Goal: Transaction & Acquisition: Subscribe to service/newsletter

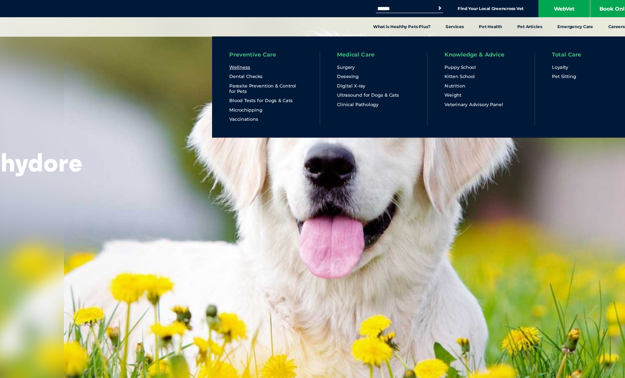
click at [296, 56] on link "Wellness" at bounding box center [289, 56] width 17 height 5
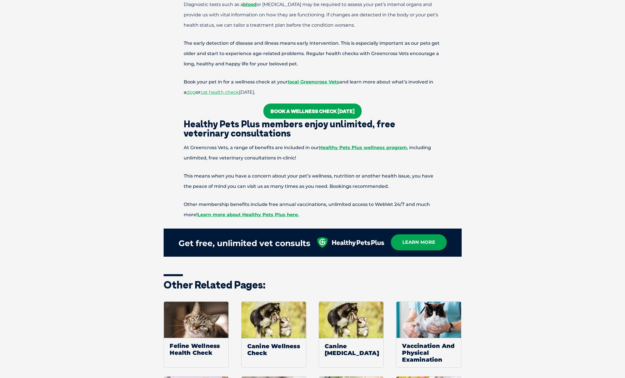
scroll to position [550, 0]
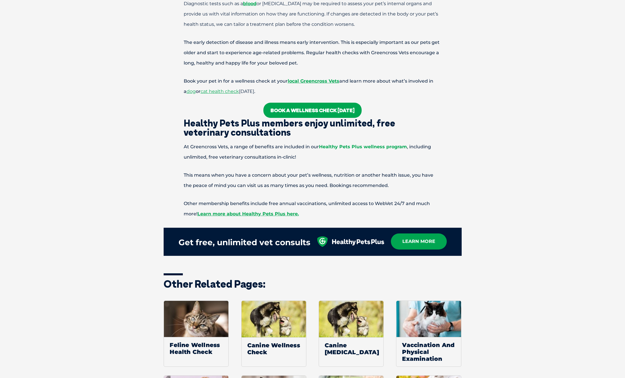
click at [361, 147] on link "Healthy Pets Plus wellness program" at bounding box center [363, 146] width 88 height 5
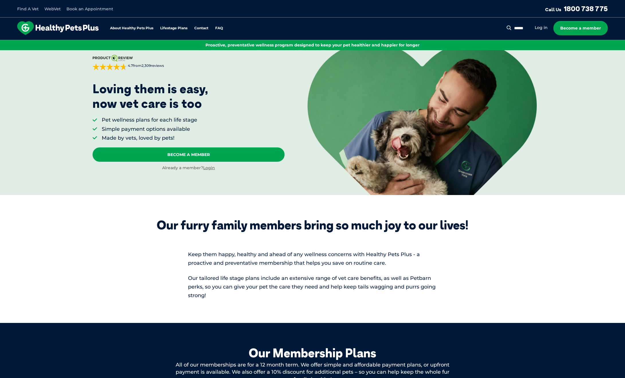
scroll to position [22, 0]
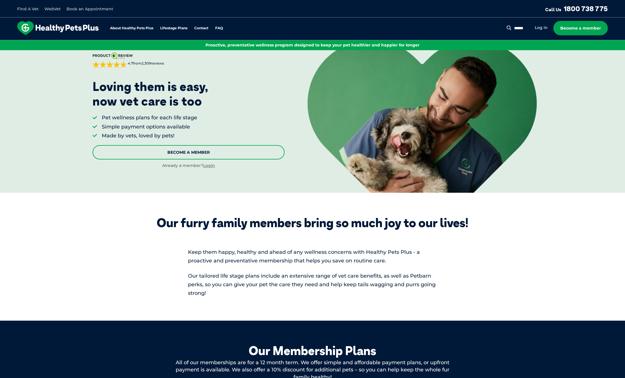
click at [181, 152] on link "Become A Member" at bounding box center [189, 152] width 192 height 14
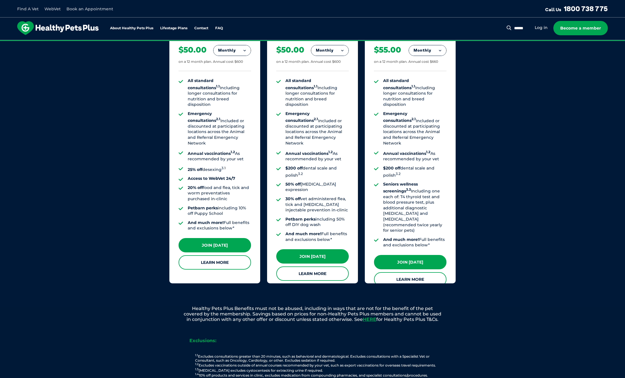
scroll to position [439, 0]
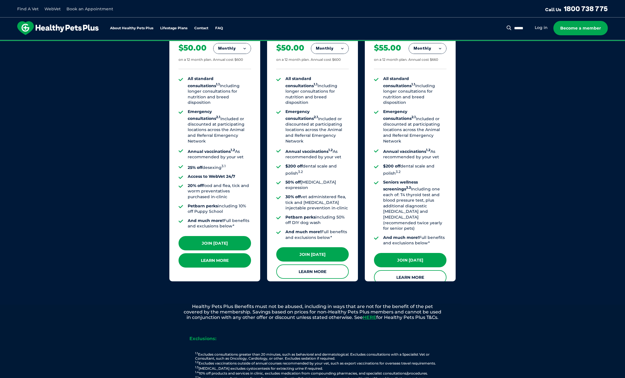
click at [215, 257] on link "Learn More" at bounding box center [215, 260] width 73 height 14
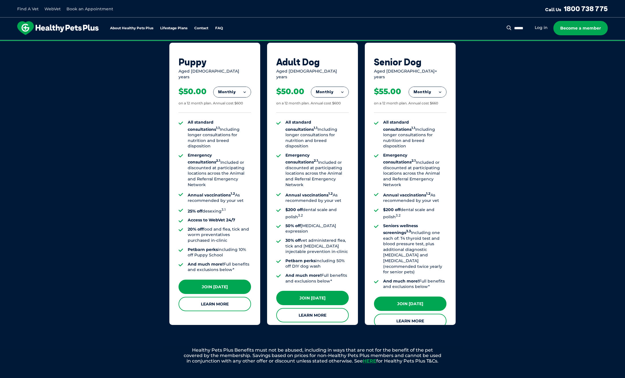
scroll to position [392, 0]
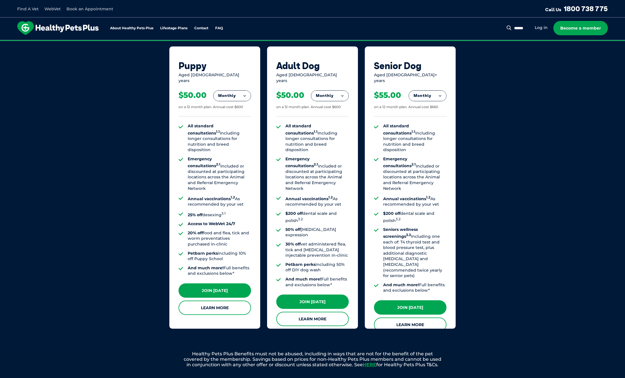
click at [246, 91] on button "Monthly" at bounding box center [232, 96] width 37 height 10
click at [232, 132] on li "Yearly" at bounding box center [232, 134] width 37 height 13
click at [243, 91] on button "Yearly" at bounding box center [232, 96] width 37 height 10
click at [241, 105] on li "Fortnightly" at bounding box center [232, 108] width 37 height 14
click at [244, 91] on button "Fortnightly" at bounding box center [230, 96] width 40 height 10
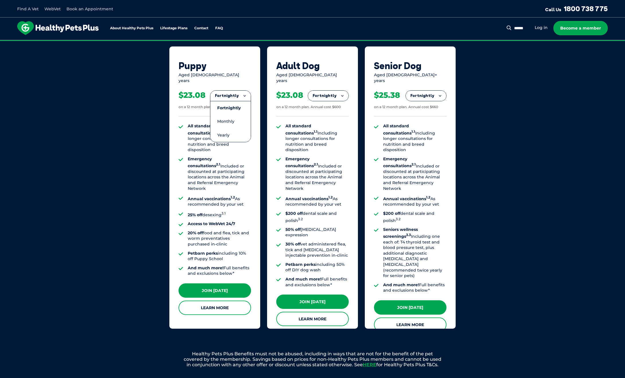
drag, startPoint x: 235, startPoint y: 115, endPoint x: 238, endPoint y: 102, distance: 14.0
click at [235, 115] on li "Monthly" at bounding box center [230, 121] width 40 height 13
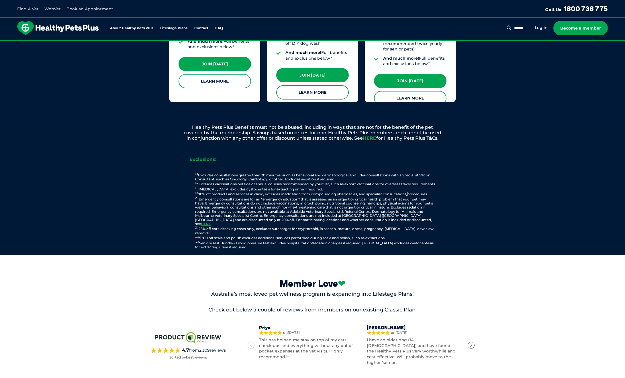
scroll to position [623, 0]
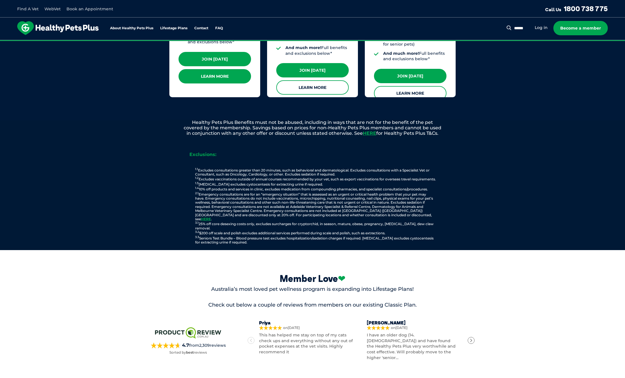
click at [200, 72] on link "Learn More" at bounding box center [215, 76] width 73 height 14
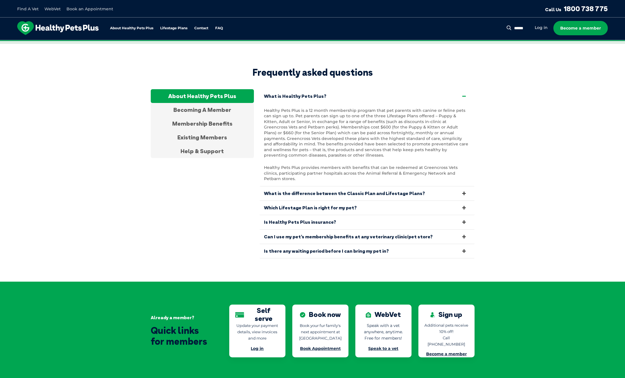
scroll to position [1062, 0]
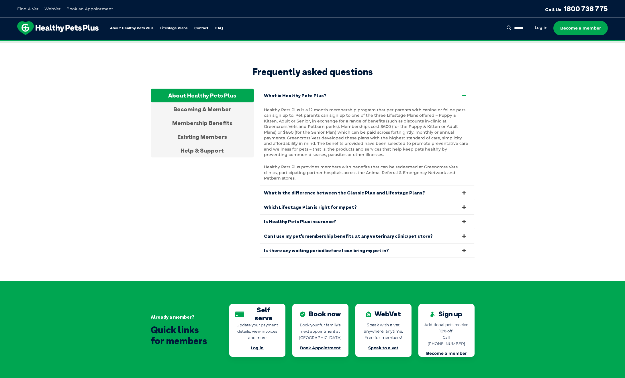
click at [463, 233] on icon at bounding box center [464, 235] width 6 height 5
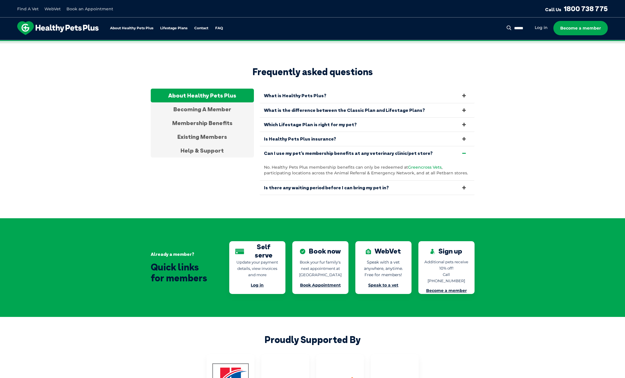
click at [419, 165] on span "Greencross Vets" at bounding box center [425, 167] width 34 height 5
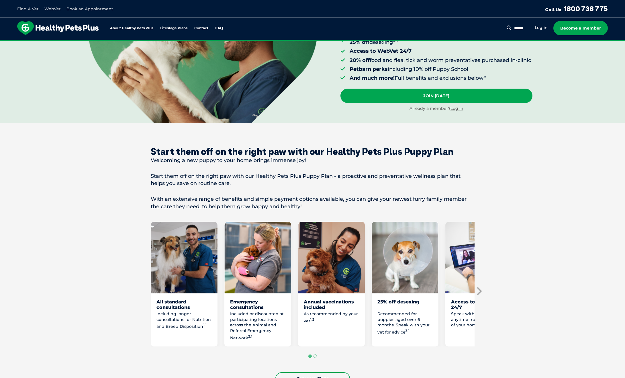
scroll to position [123, 0]
click at [480, 294] on icon "Next slide" at bounding box center [479, 291] width 5 height 8
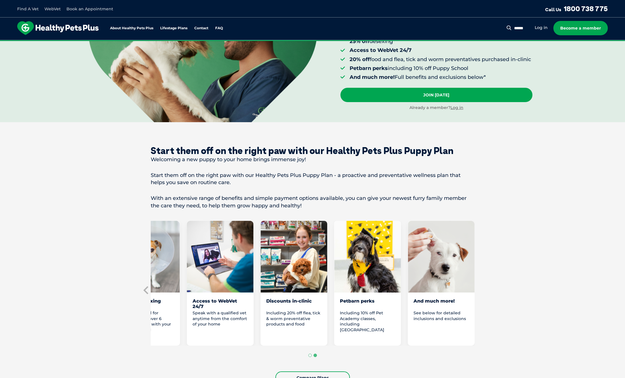
scroll to position [124, 0]
click at [480, 294] on section "Start them off on the right paw with our Healthy Pets Plus Puppy Plan Welcoming…" at bounding box center [312, 264] width 625 height 284
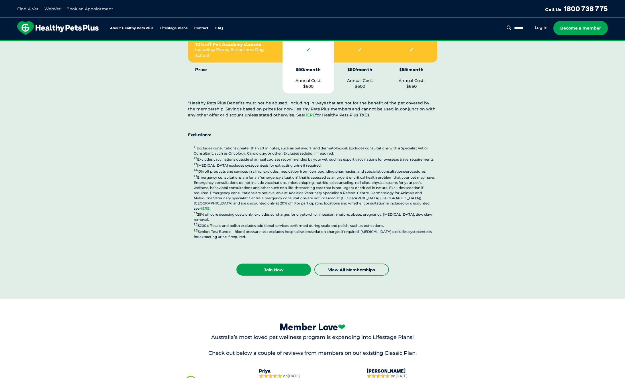
scroll to position [1371, 0]
click at [210, 206] on link "HERE" at bounding box center [205, 208] width 10 height 4
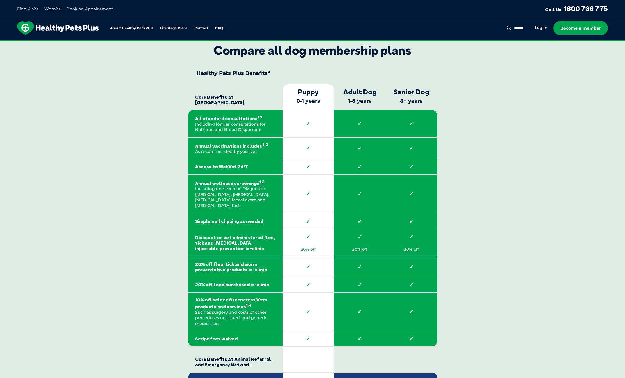
scroll to position [770, 0]
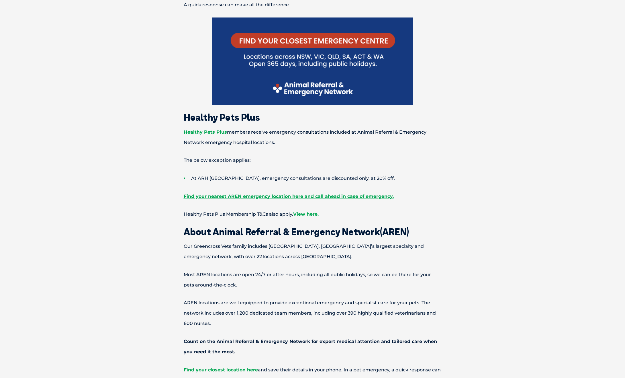
scroll to position [381, 0]
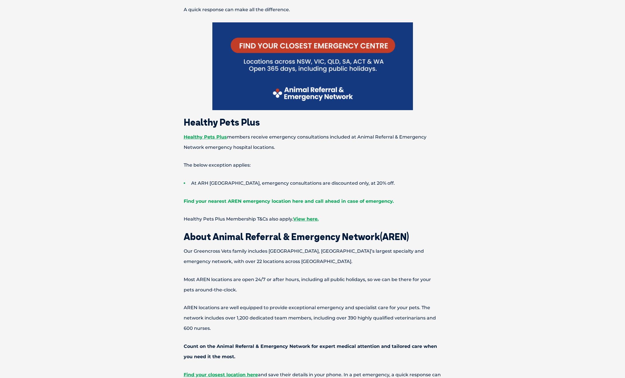
click at [288, 200] on link "Find your nearest AREN emergency location here and call ahead in case of emerge…" at bounding box center [289, 200] width 210 height 5
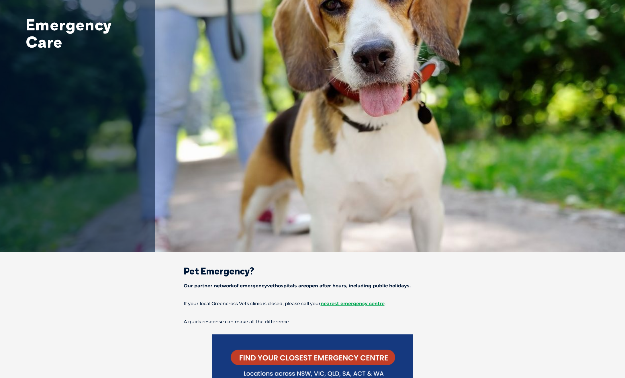
scroll to position [67, 0]
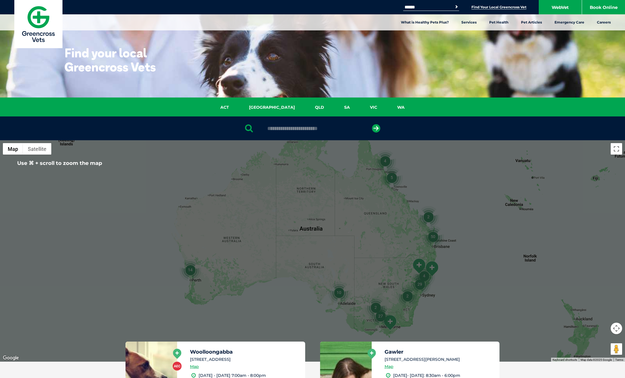
click at [480, 251] on div at bounding box center [312, 250] width 625 height 221
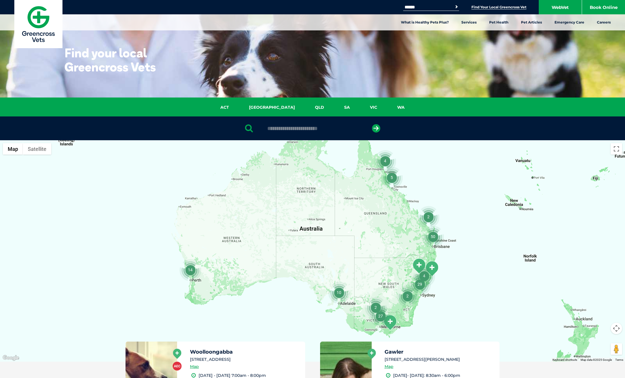
click at [433, 238] on img "50" at bounding box center [433, 237] width 22 height 22
